Goal: Feedback & Contribution: Submit feedback/report problem

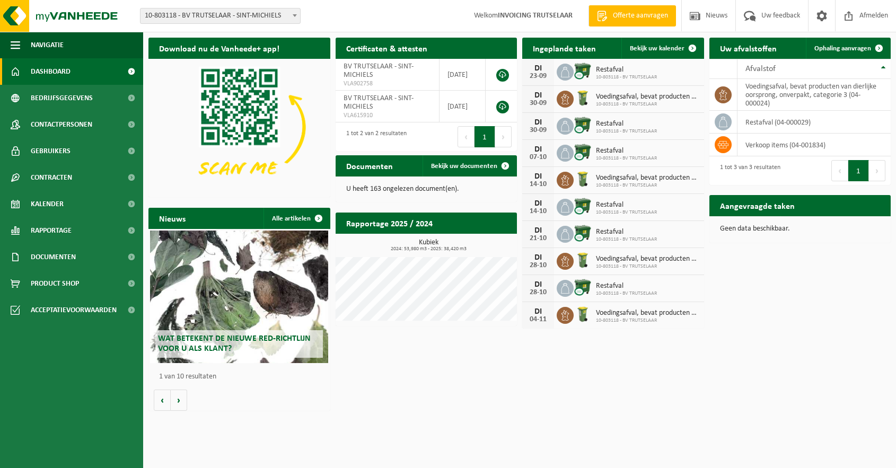
click at [248, 346] on h2 "Wat betekent de nieuwe RED-richtlijn voor u als klant?" at bounding box center [238, 344] width 167 height 28
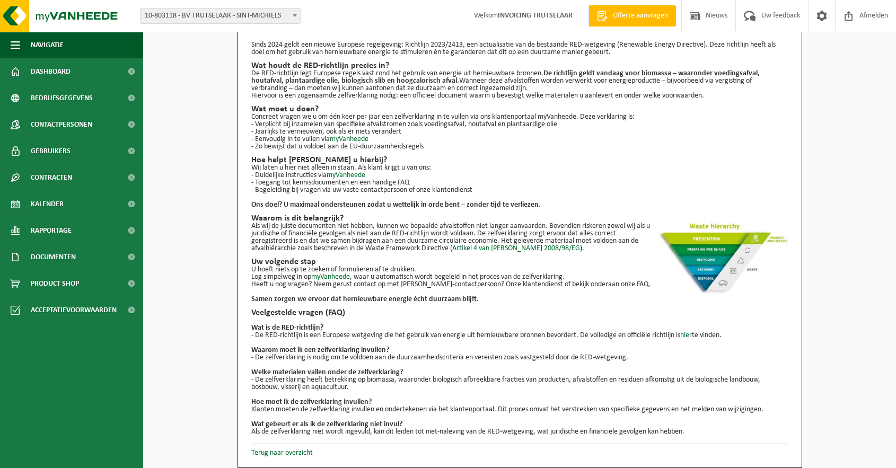
scroll to position [39, 0]
click at [50, 173] on span "Contracten" at bounding box center [51, 177] width 41 height 26
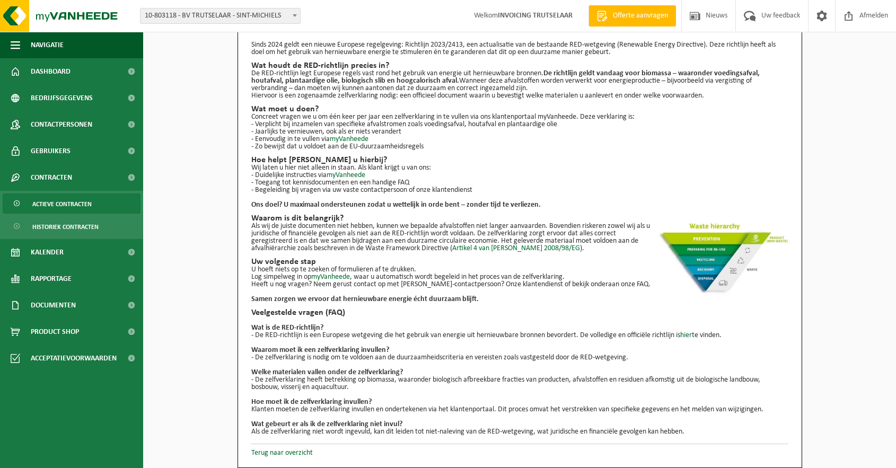
click at [57, 204] on span "Actieve contracten" at bounding box center [61, 204] width 59 height 20
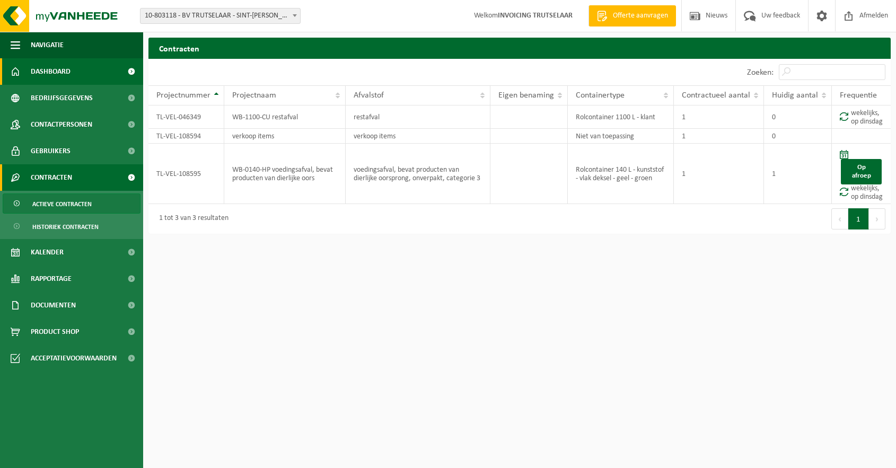
click at [54, 73] on span "Dashboard" at bounding box center [51, 71] width 40 height 26
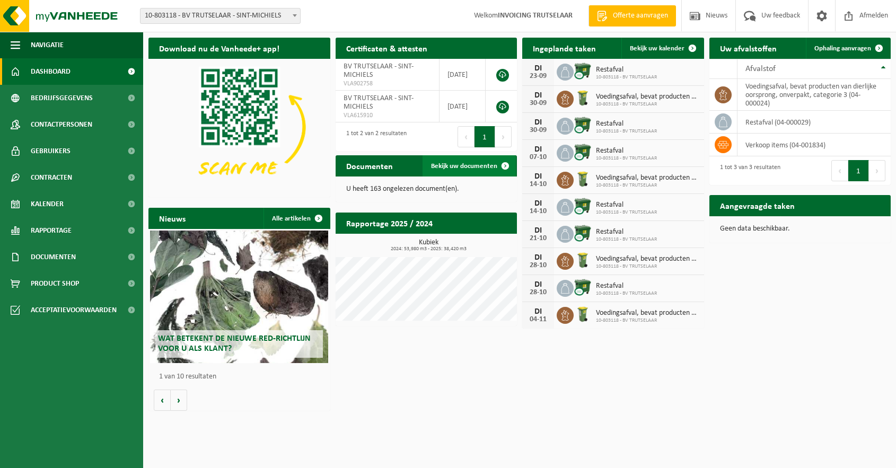
click at [447, 168] on span "Bekijk uw documenten" at bounding box center [464, 166] width 66 height 7
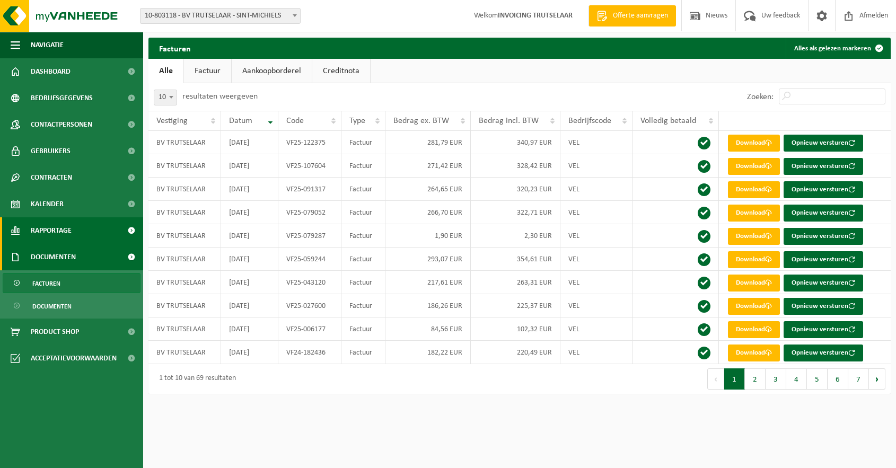
click at [55, 228] on span "Rapportage" at bounding box center [51, 230] width 41 height 26
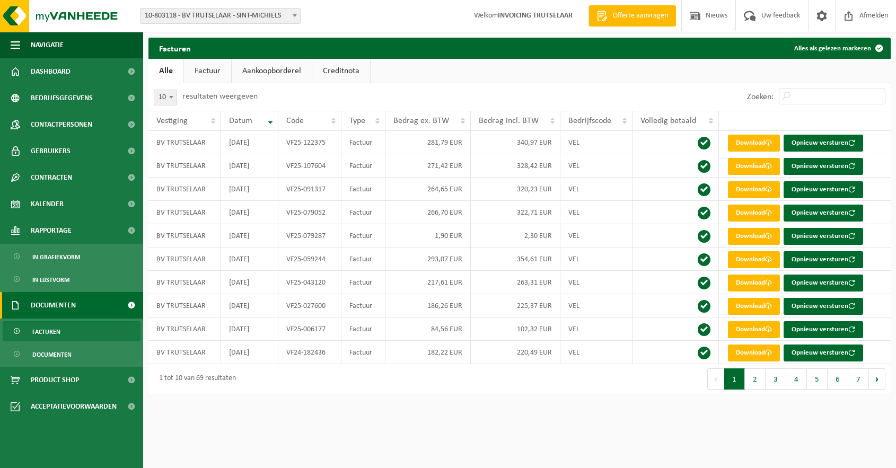
click at [60, 303] on span "Documenten" at bounding box center [53, 305] width 45 height 26
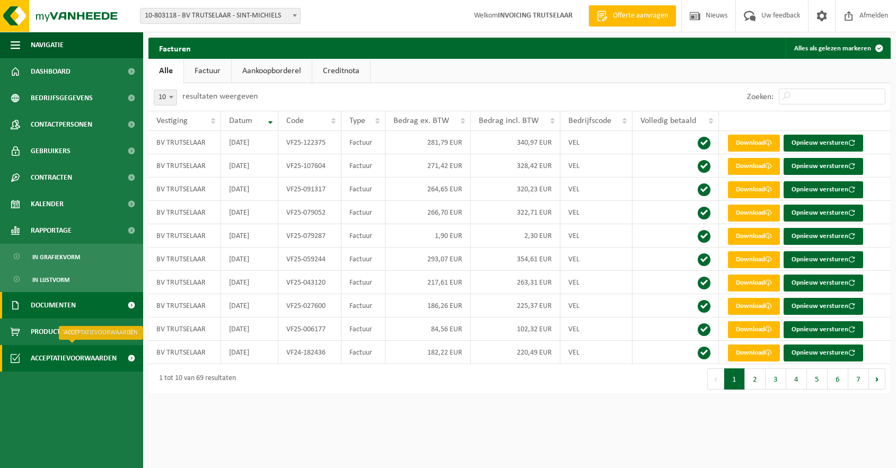
click at [101, 357] on span "Acceptatievoorwaarden" at bounding box center [74, 358] width 86 height 26
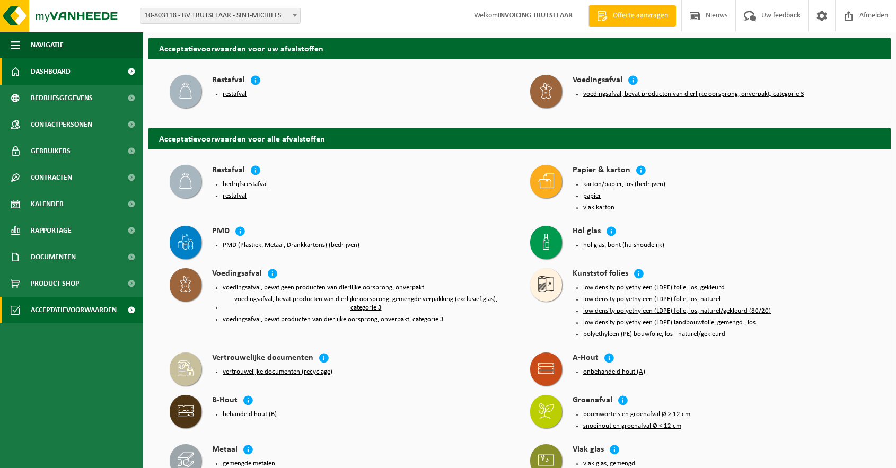
click at [29, 70] on link "Dashboard" at bounding box center [71, 71] width 143 height 26
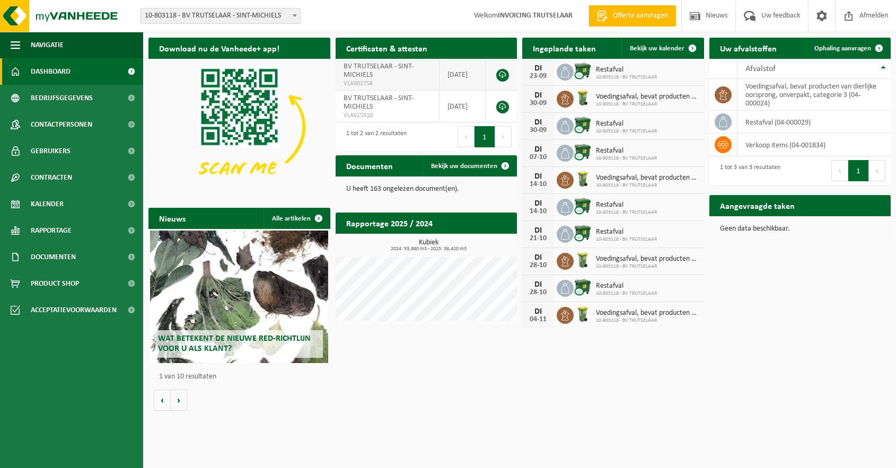
click at [501, 75] on link at bounding box center [502, 75] width 13 height 13
click at [815, 19] on span at bounding box center [822, 15] width 16 height 31
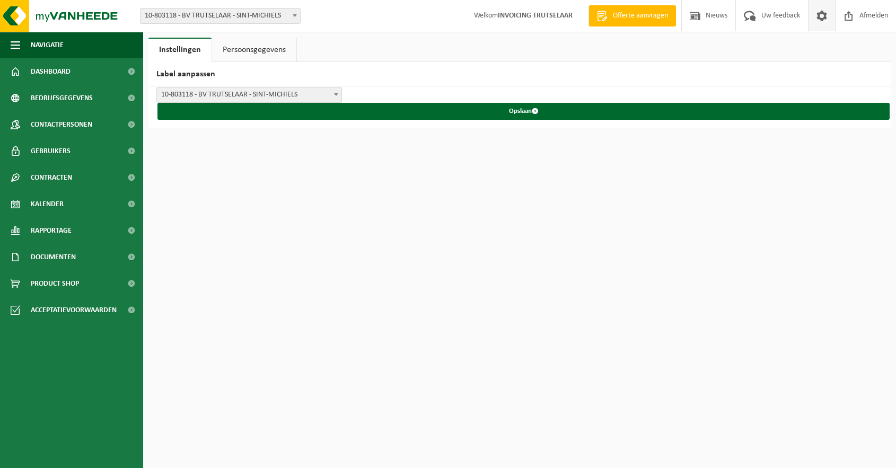
click at [264, 52] on link "Persoonsgegevens" at bounding box center [254, 50] width 84 height 24
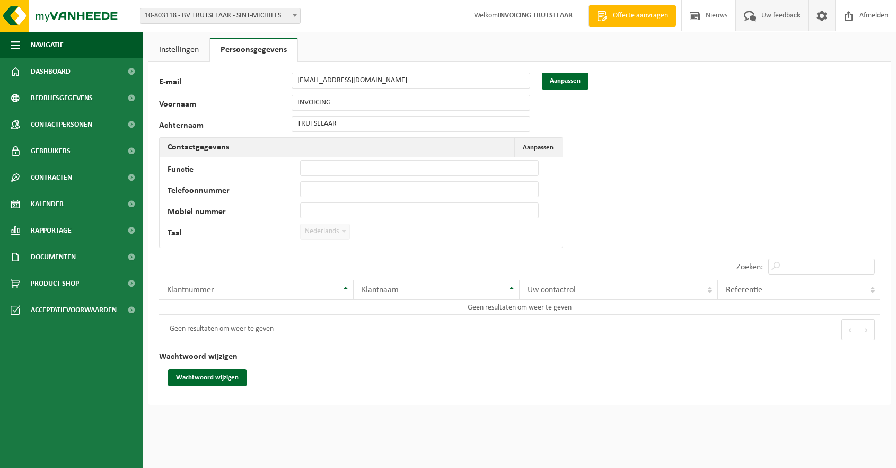
click at [767, 18] on span "Uw feedback" at bounding box center [780, 15] width 44 height 31
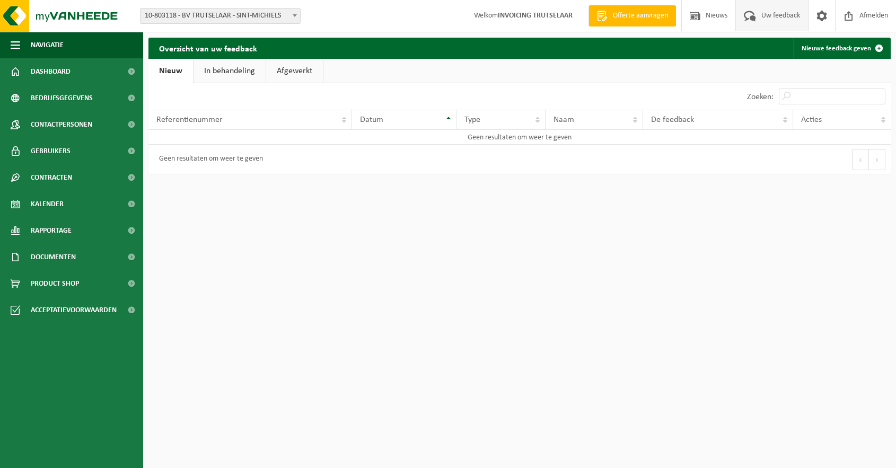
click at [167, 72] on link "Nieuw" at bounding box center [170, 71] width 45 height 24
click at [31, 69] on span "Dashboard" at bounding box center [51, 71] width 40 height 26
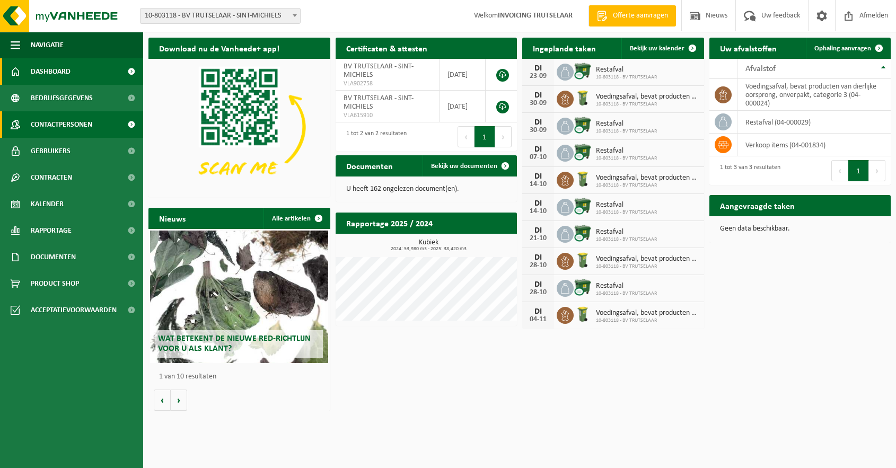
click at [45, 122] on span "Contactpersonen" at bounding box center [61, 124] width 61 height 26
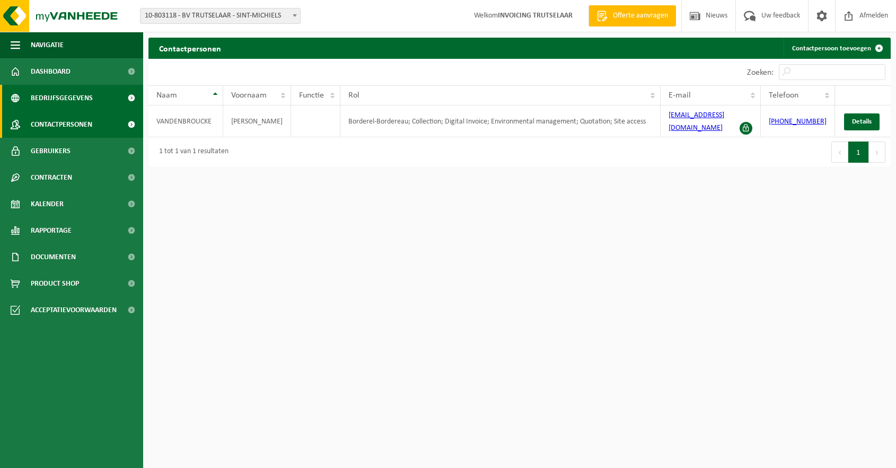
click at [60, 99] on span "Bedrijfsgegevens" at bounding box center [62, 98] width 62 height 26
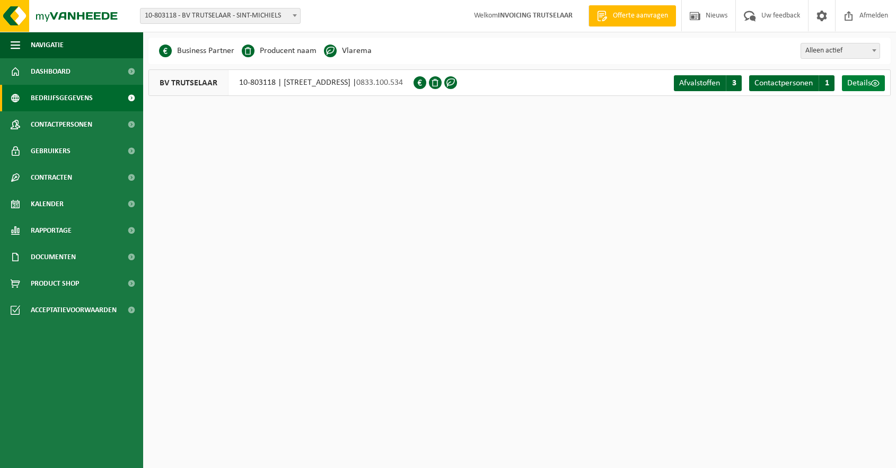
click at [854, 82] on span "Details" at bounding box center [859, 83] width 24 height 8
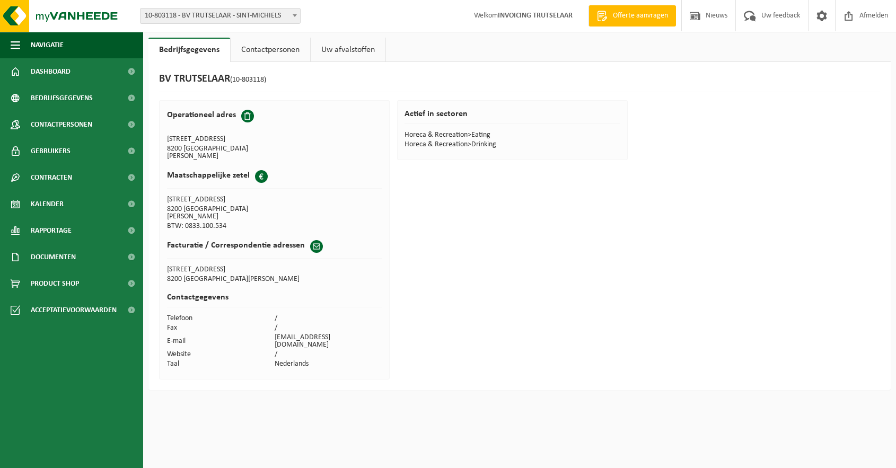
click at [292, 14] on span at bounding box center [294, 15] width 11 height 14
click at [21, 68] on link "Dashboard" at bounding box center [71, 71] width 143 height 26
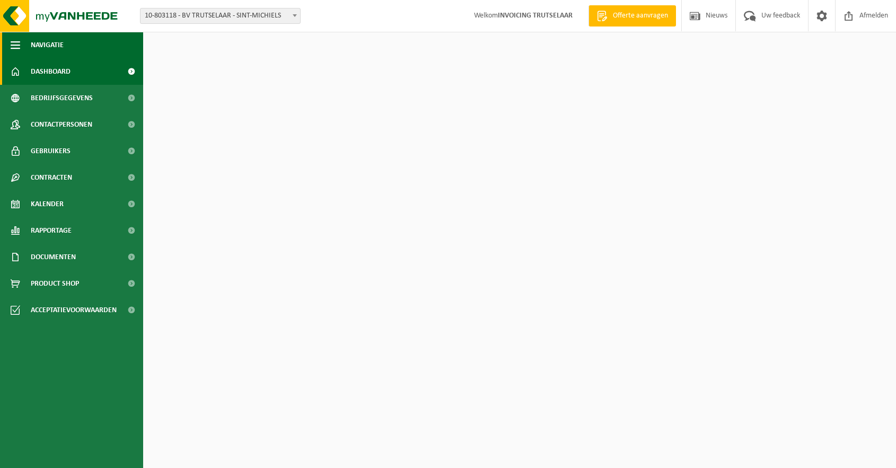
click at [21, 44] on button "Navigatie" at bounding box center [71, 45] width 143 height 26
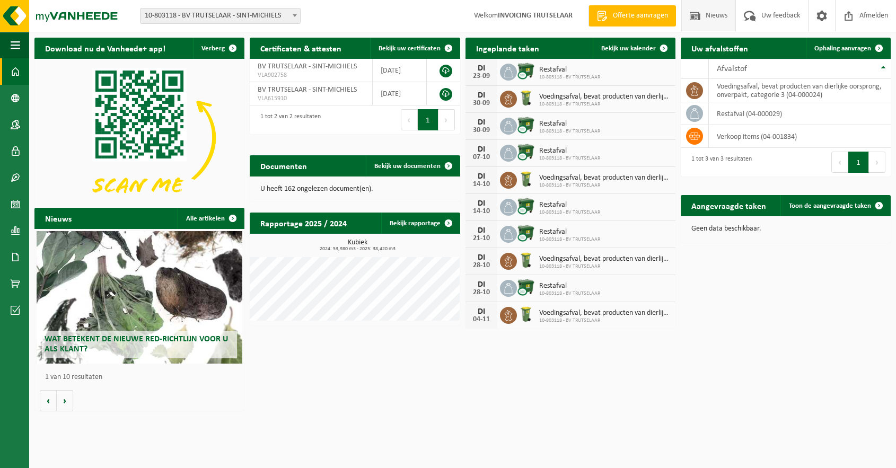
click at [711, 22] on span "Nieuws" at bounding box center [716, 15] width 27 height 31
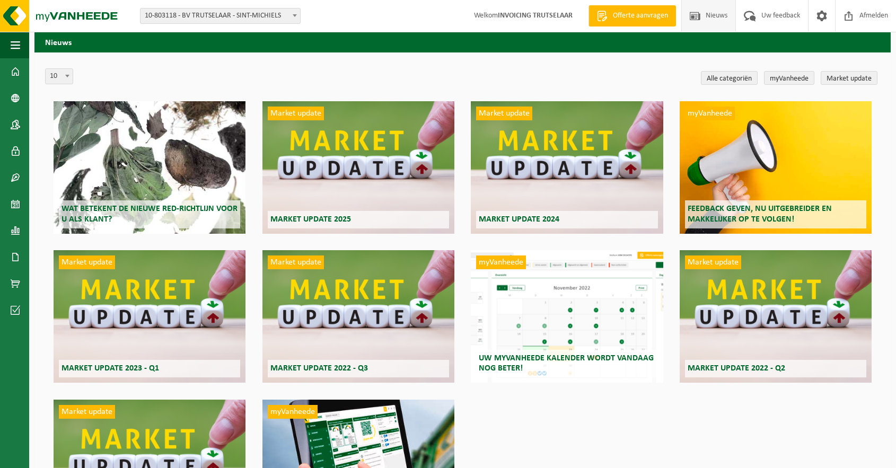
scroll to position [1, 0]
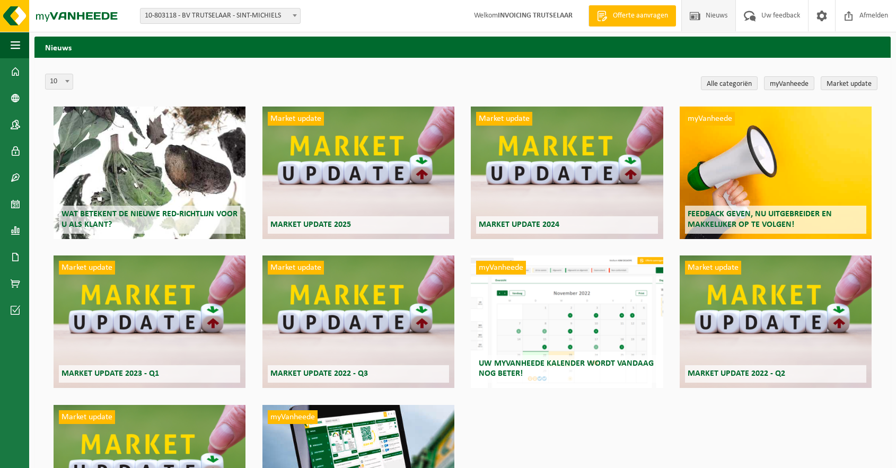
click at [707, 214] on span "Feedback geven, nu uitgebreider en makkelijker op te volgen!" at bounding box center [759, 219] width 144 height 19
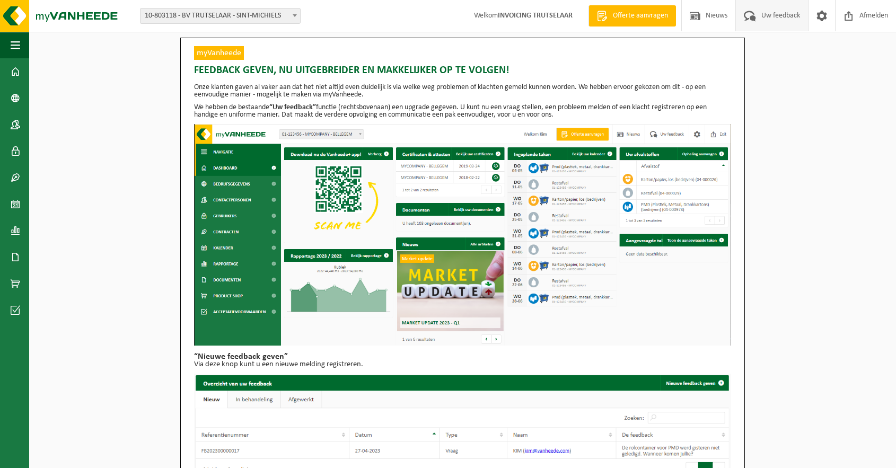
click at [778, 15] on span "Uw feedback" at bounding box center [780, 15] width 44 height 31
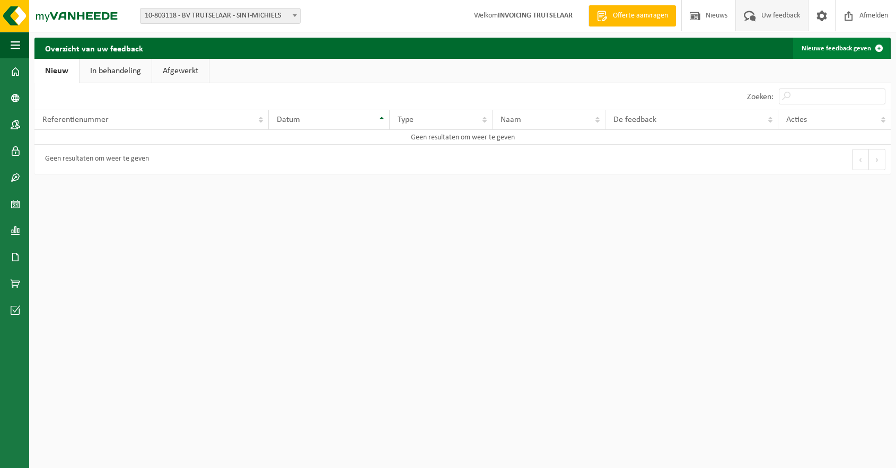
click at [811, 47] on link "Nieuwe feedback geven" at bounding box center [841, 48] width 96 height 21
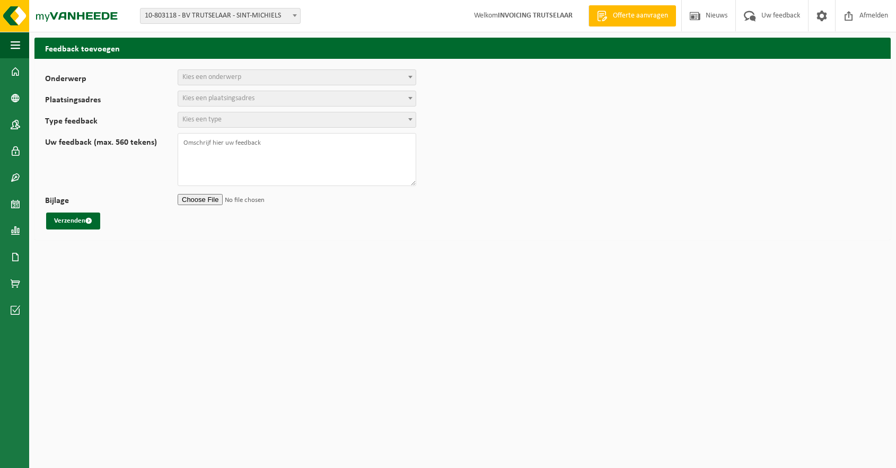
select select
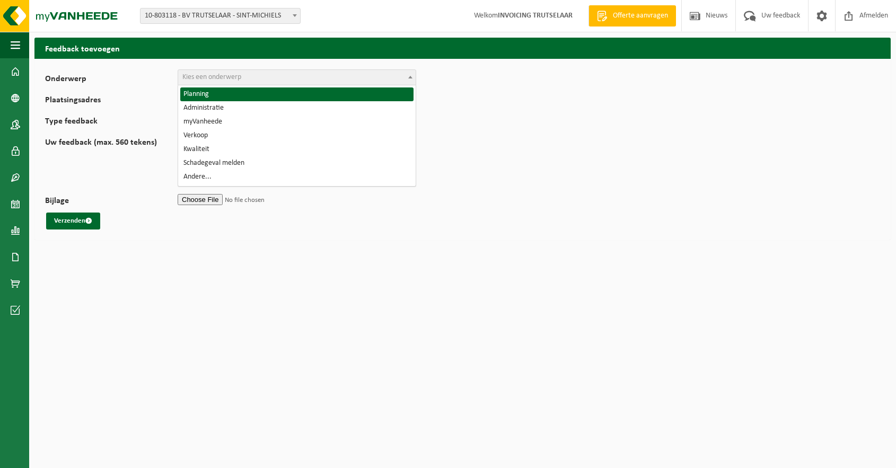
click at [399, 79] on span "Kies een onderwerp" at bounding box center [296, 77] width 237 height 15
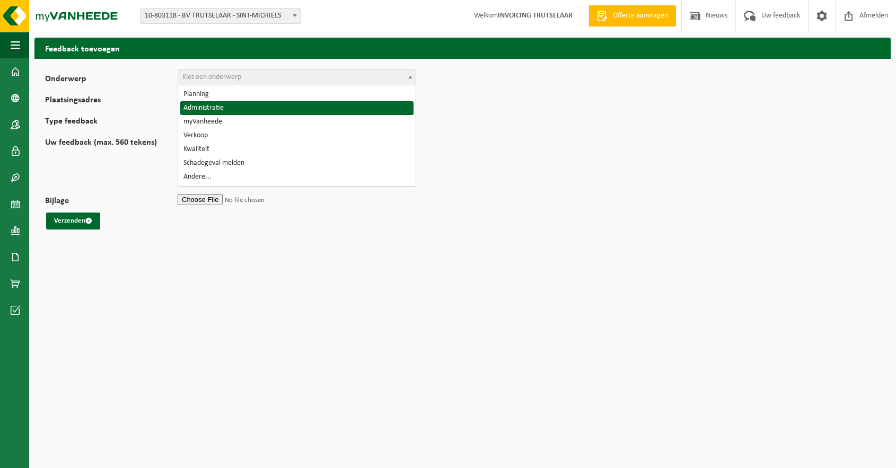
select select "7"
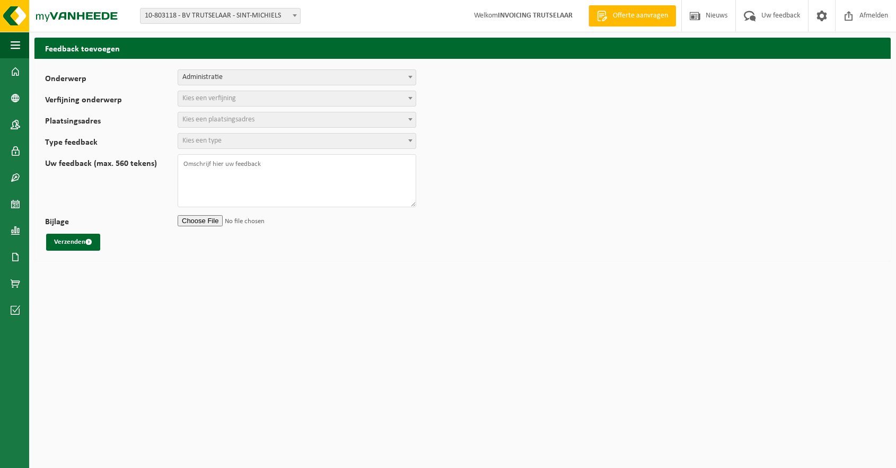
click at [388, 97] on span "Kies een verfijning" at bounding box center [296, 98] width 237 height 15
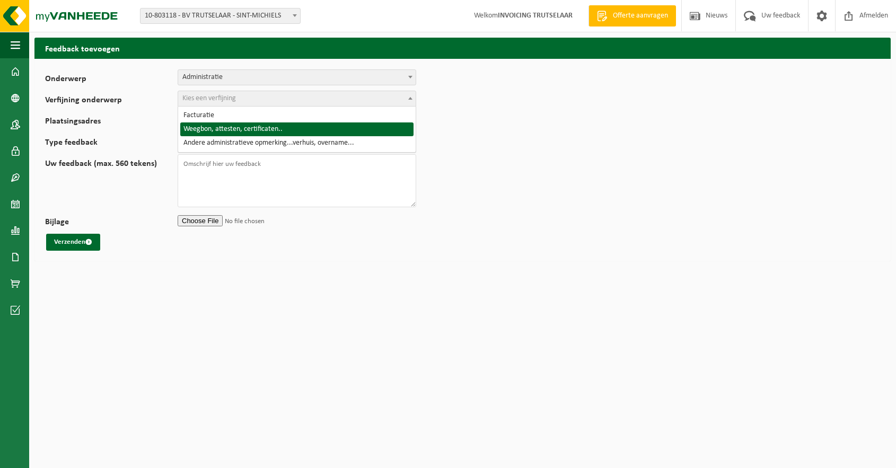
select select "9"
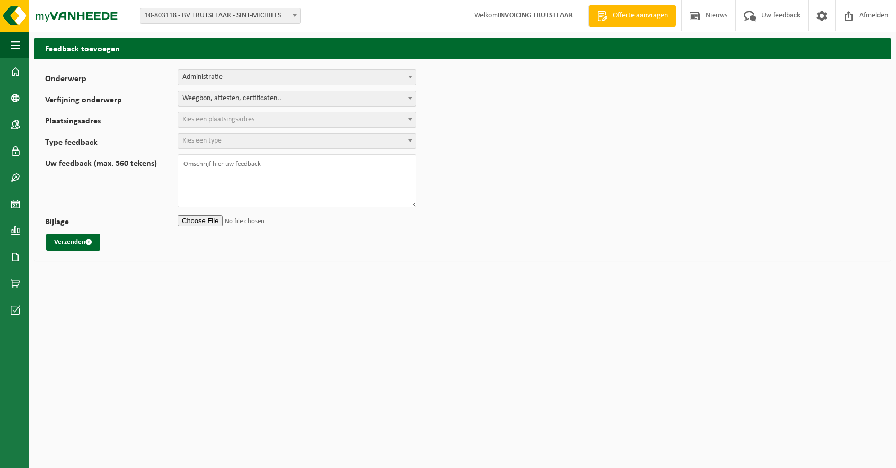
click at [367, 118] on span "Kies een plaatsingsadres" at bounding box center [296, 119] width 237 height 15
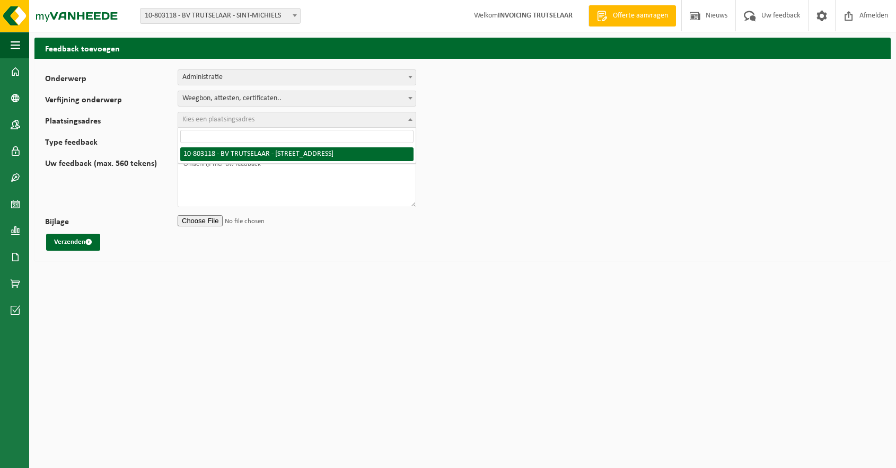
select select "37057"
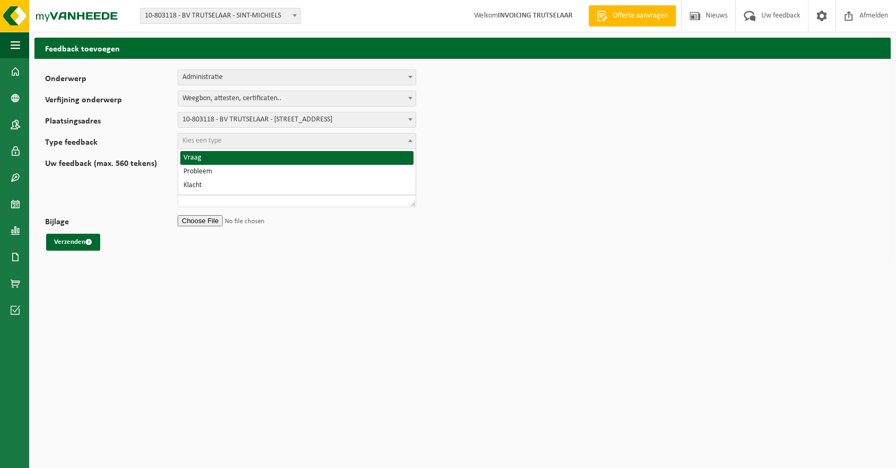
click at [357, 141] on span "Kies een type" at bounding box center [296, 141] width 237 height 15
select select "QUE"
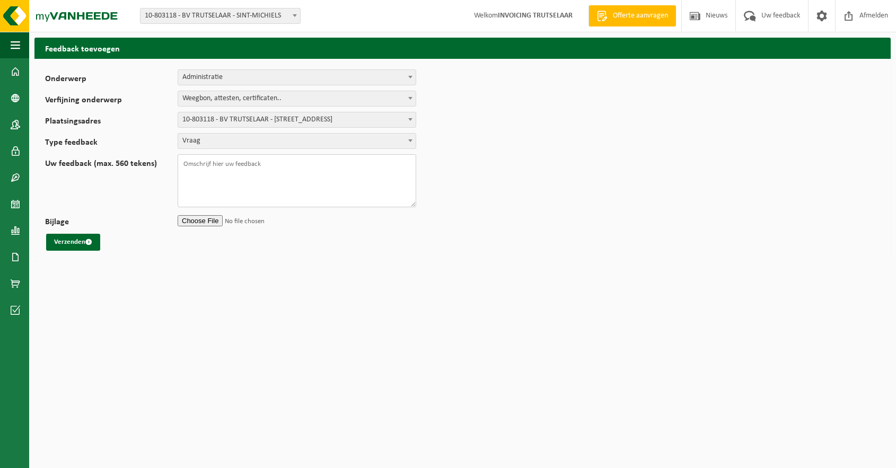
click at [344, 167] on textarea "Uw feedback (max. 560 tekens)" at bounding box center [297, 180] width 238 height 53
type textarea "Ik kreeg onlangs de melding om de red-verklaring in te vullen maar zie die niet…"
click at [72, 242] on button "Verzenden" at bounding box center [73, 242] width 54 height 17
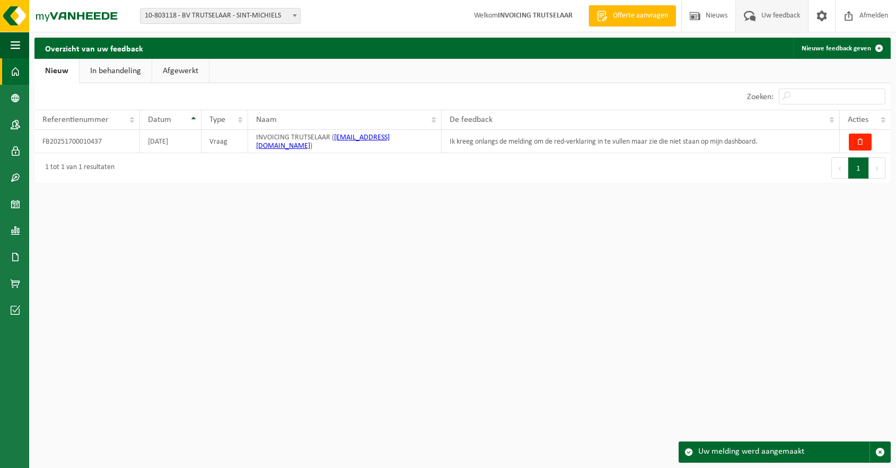
click at [11, 68] on span at bounding box center [16, 71] width 10 height 26
